Goal: Task Accomplishment & Management: Complete application form

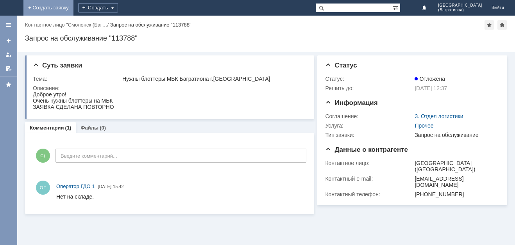
click at [73, 9] on link "+ Создать заявку" at bounding box center [48, 8] width 50 height 16
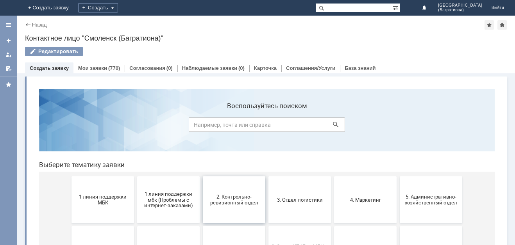
click at [242, 194] on span "2. Контрольно-ревизионный отдел" at bounding box center [234, 200] width 58 height 12
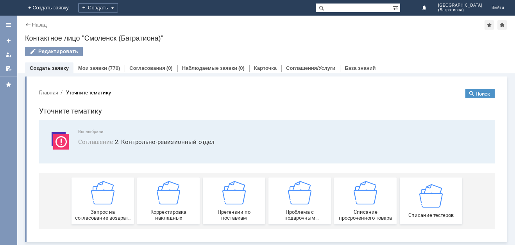
scroll to position [1, 0]
click at [428, 202] on img at bounding box center [430, 195] width 23 height 23
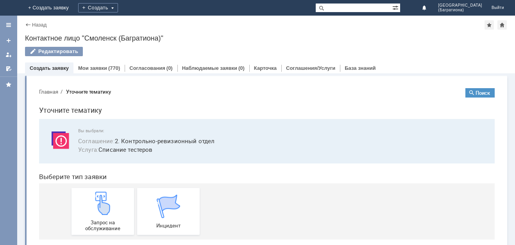
scroll to position [0, 0]
click at [105, 216] on img at bounding box center [102, 204] width 23 height 23
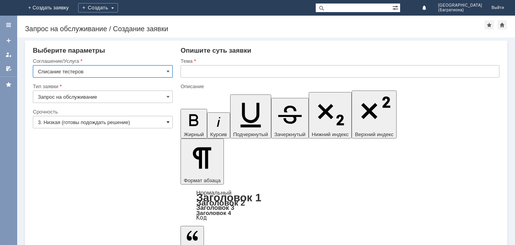
click at [167, 122] on span at bounding box center [167, 122] width 3 height 6
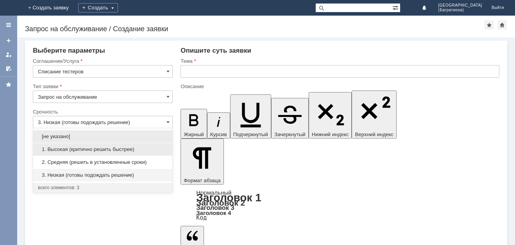
click at [130, 152] on span "1. Высокая (критично решить быстрее)" at bounding box center [103, 149] width 130 height 6
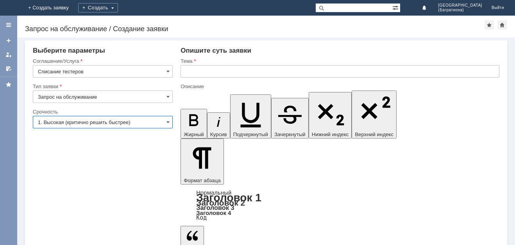
type input "1. Высокая (критично решить быстрее)"
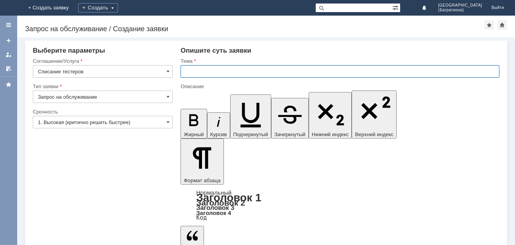
click at [199, 71] on input "text" at bounding box center [339, 71] width 319 height 12
type input "n"
type input "тестеры"
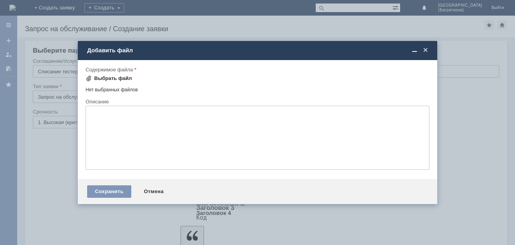
click at [105, 76] on div "Выбрать файл" at bounding box center [113, 78] width 38 height 6
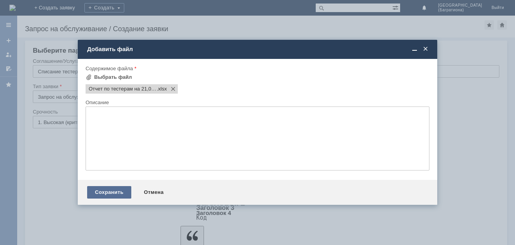
click at [115, 191] on div "Сохранить" at bounding box center [109, 192] width 44 height 12
